Goal: Task Accomplishment & Management: Manage account settings

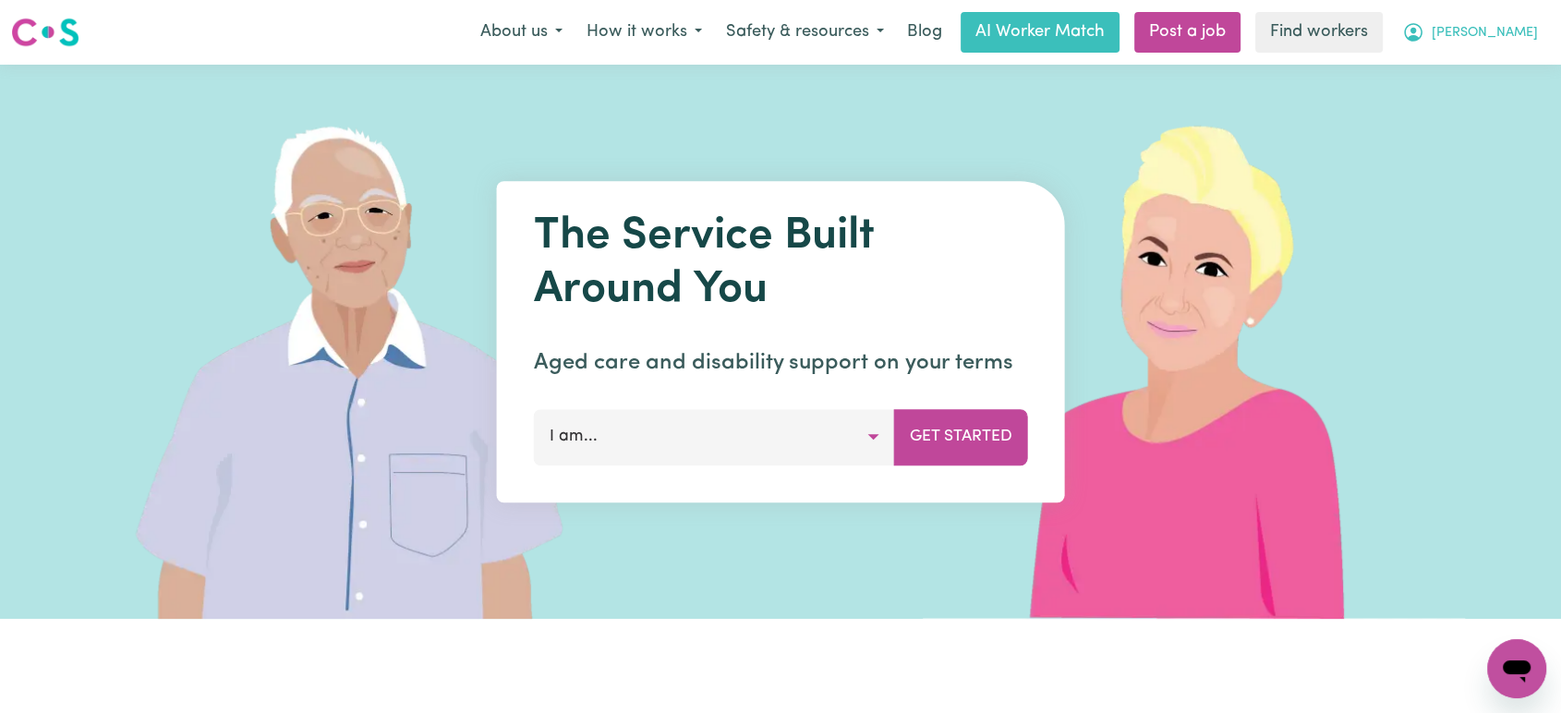
click at [1475, 36] on span "[PERSON_NAME]" at bounding box center [1485, 33] width 106 height 20
drag, startPoint x: 1479, startPoint y: 121, endPoint x: 1481, endPoint y: 97, distance: 24.1
click at [1479, 120] on link "Logout" at bounding box center [1476, 106] width 146 height 35
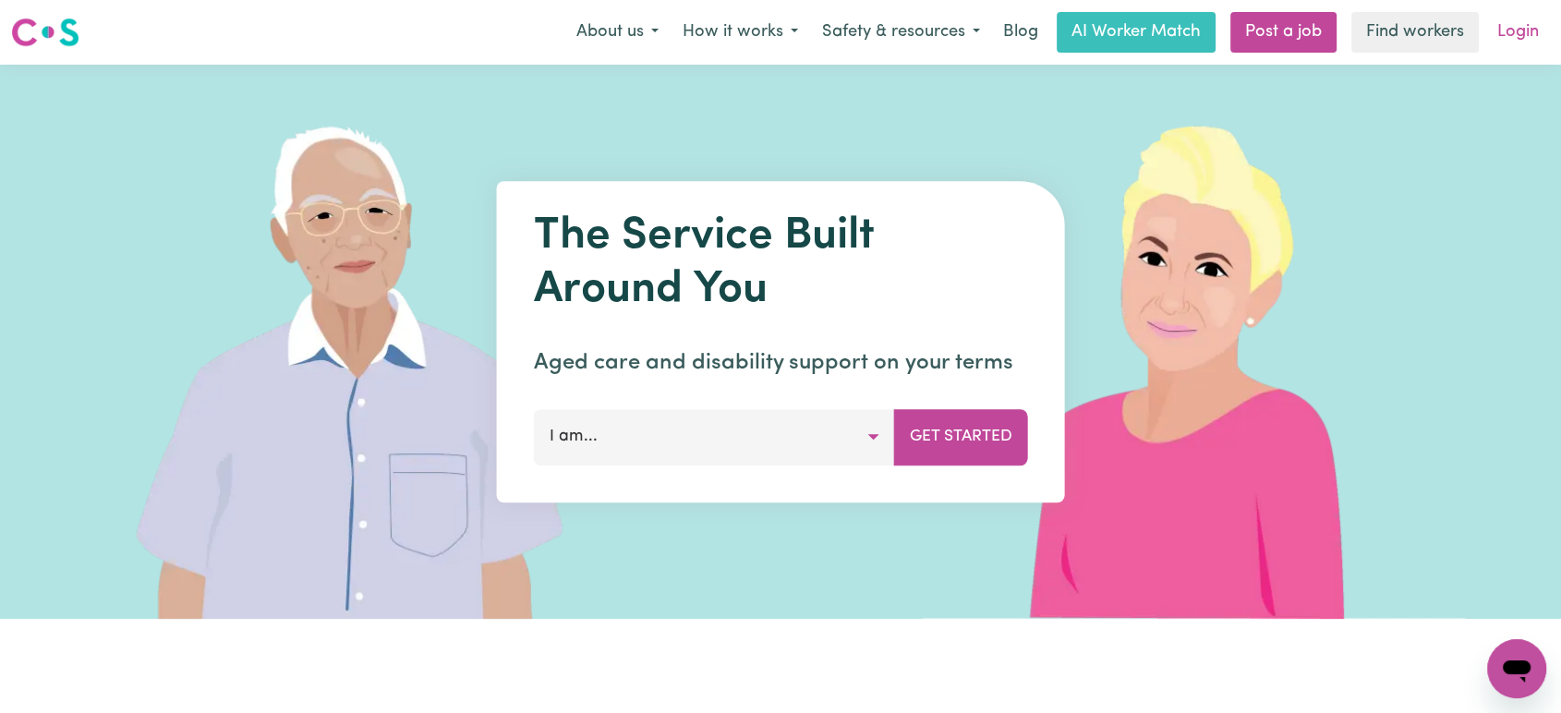
click at [1516, 42] on link "Login" at bounding box center [1519, 32] width 64 height 41
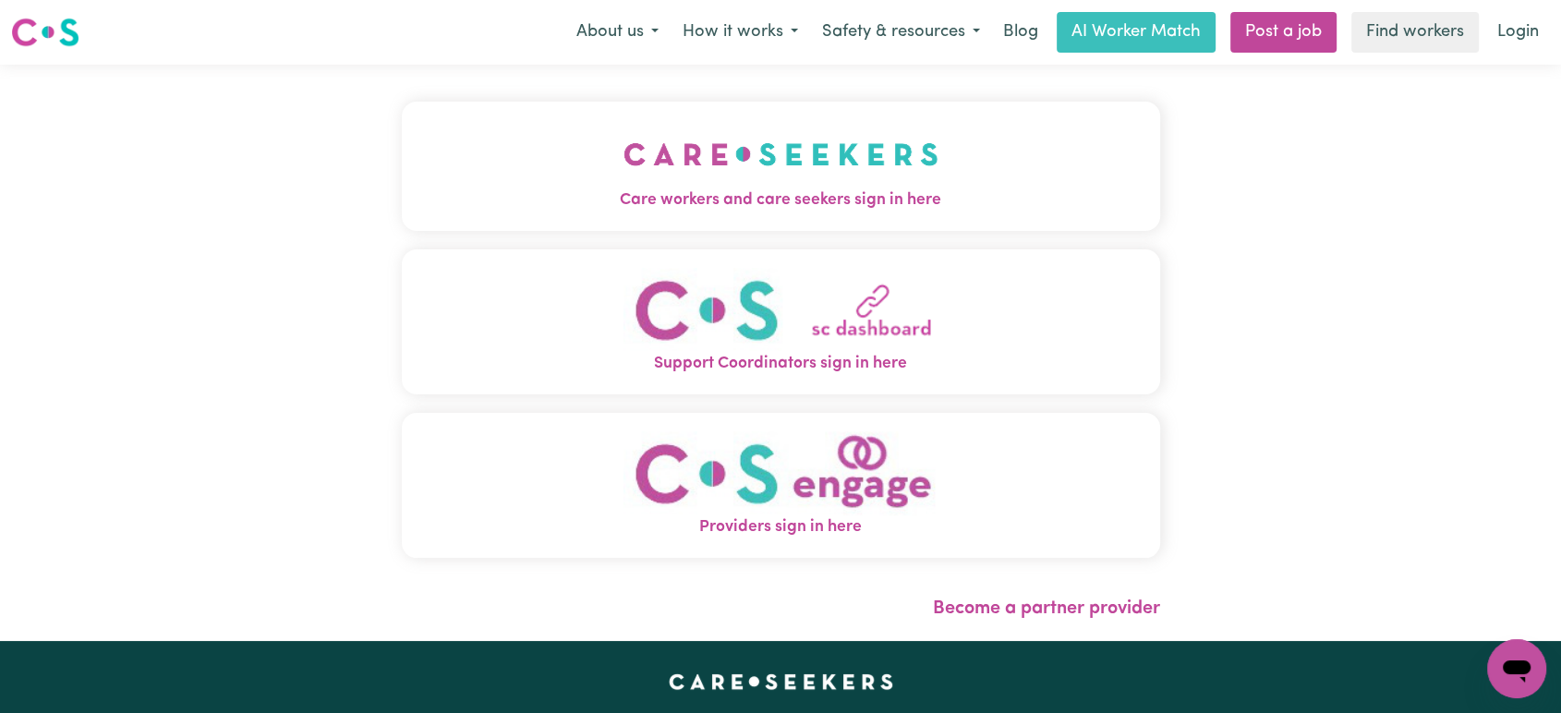
click at [624, 161] on img "Care workers and care seekers sign in here" at bounding box center [781, 154] width 315 height 68
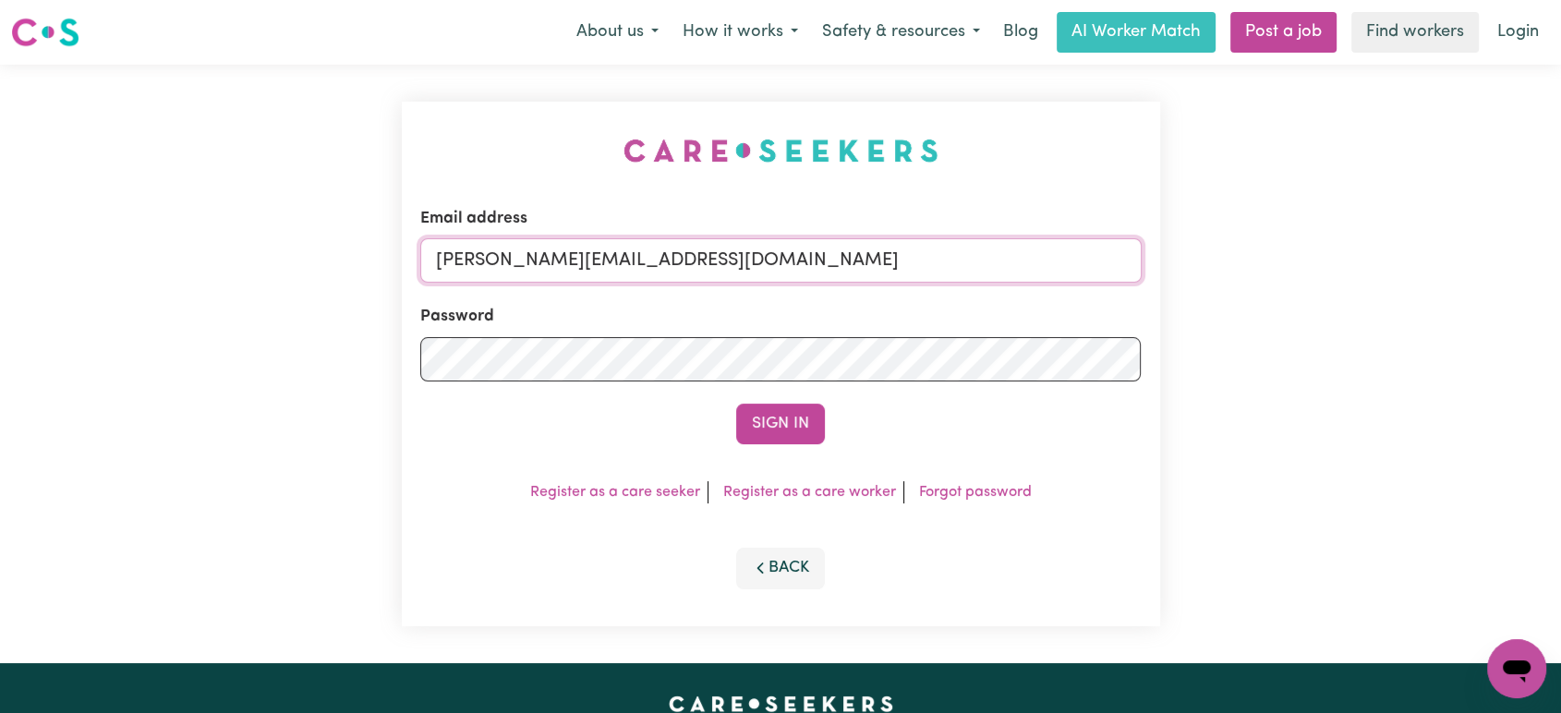
click at [783, 259] on input "[PERSON_NAME][EMAIL_ADDRESS][DOMAIN_NAME]" at bounding box center [781, 260] width 722 height 44
drag, startPoint x: 895, startPoint y: 261, endPoint x: 532, endPoint y: 246, distance: 363.4
click at [532, 246] on input "[EMAIL_ADDRESS][DOMAIN_NAME]" at bounding box center [781, 260] width 722 height 44
type input "[EMAIL_ADDRESS][DOMAIN_NAME]"
click at [736, 404] on button "Sign In" at bounding box center [780, 424] width 89 height 41
